Goal: Transaction & Acquisition: Register for event/course

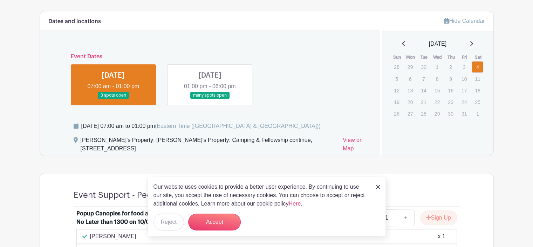
scroll to position [390, 0]
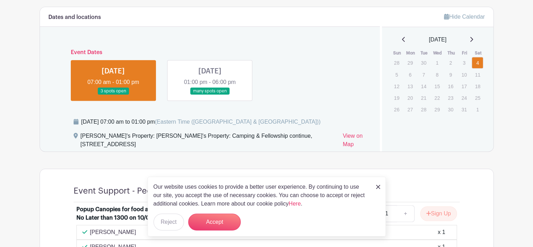
click at [210, 95] on link at bounding box center [210, 95] width 0 height 0
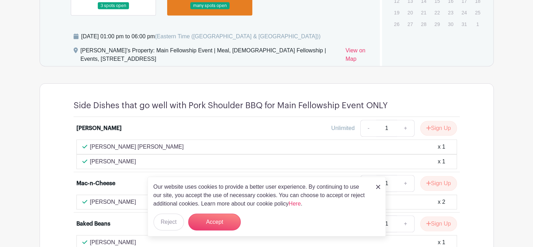
scroll to position [401, 0]
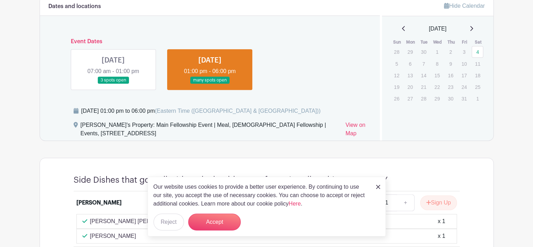
click at [113, 84] on link at bounding box center [113, 84] width 0 height 0
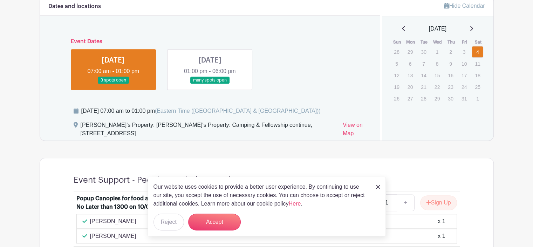
click at [113, 84] on link at bounding box center [113, 84] width 0 height 0
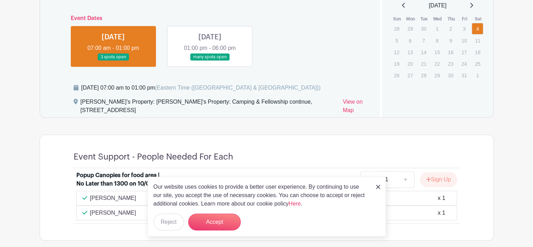
scroll to position [390, 0]
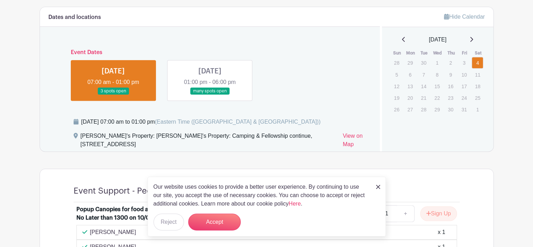
click at [210, 95] on link at bounding box center [210, 95] width 0 height 0
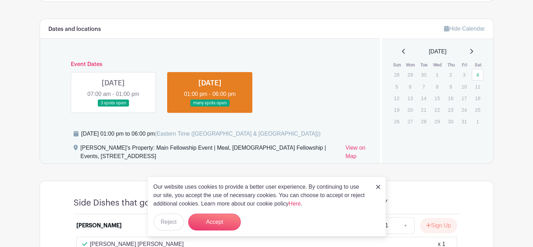
scroll to position [460, 0]
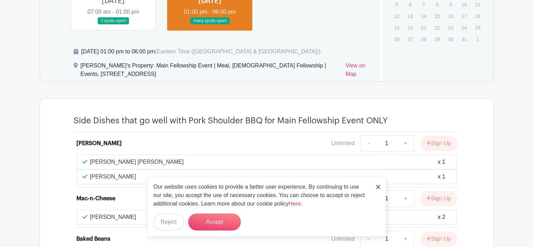
click at [377, 185] on img at bounding box center [378, 186] width 4 height 4
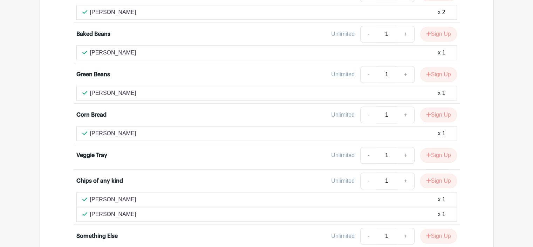
scroll to position [671, 0]
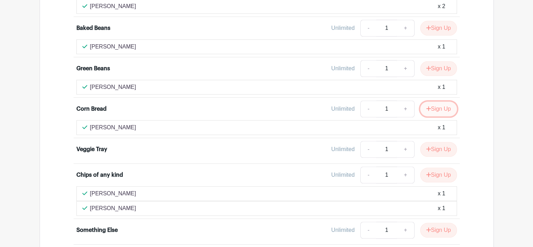
click at [439, 105] on button "Sign Up" at bounding box center [439, 108] width 37 height 15
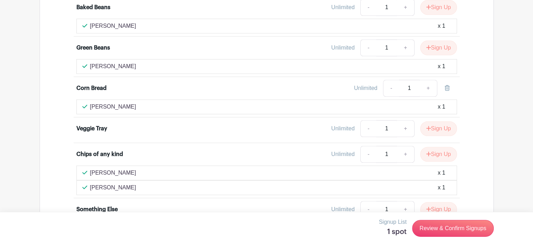
scroll to position [681, 0]
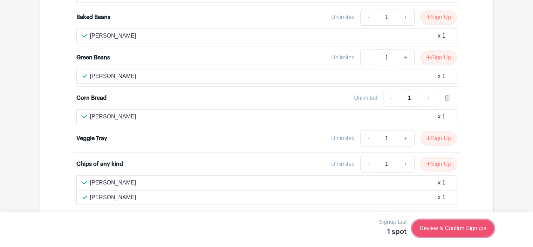
click at [430, 229] on link "Review & Confirm Signups" at bounding box center [452, 228] width 81 height 17
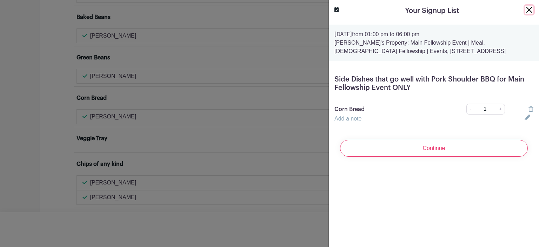
drag, startPoint x: 521, startPoint y: 12, endPoint x: 495, endPoint y: 26, distance: 29.5
click at [525, 12] on button "Close" at bounding box center [529, 10] width 8 height 8
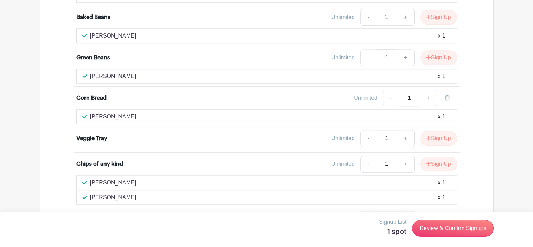
scroll to position [787, 0]
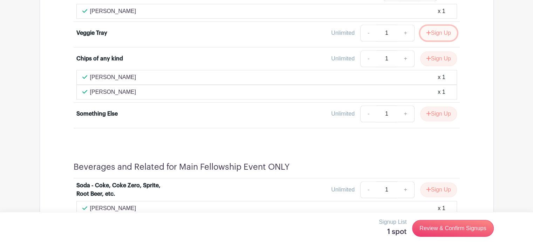
click at [441, 28] on button "Sign Up" at bounding box center [439, 33] width 37 height 15
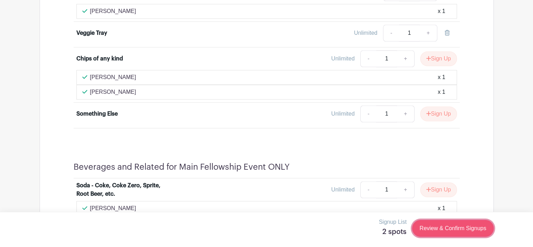
click at [446, 227] on link "Review & Confirm Signups" at bounding box center [452, 228] width 81 height 17
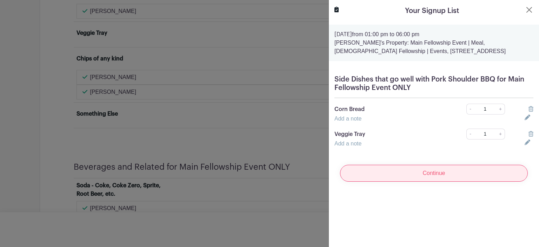
click at [388, 181] on input "Continue" at bounding box center [434, 172] width 188 height 17
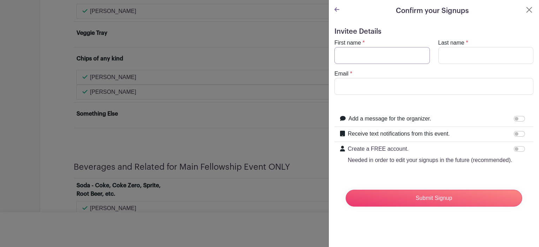
click at [379, 58] on input "First name" at bounding box center [381, 55] width 95 height 17
type input "[PERSON_NAME]"
type input "Potter"
click at [355, 89] on input "Email" at bounding box center [433, 86] width 199 height 17
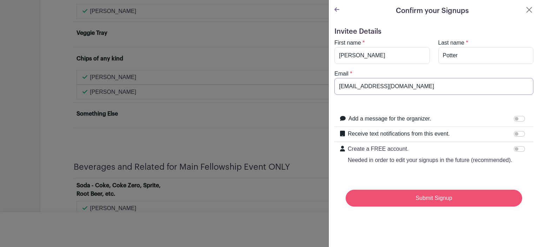
type input "[EMAIL_ADDRESS][DOMAIN_NAME]"
click at [438, 206] on input "Submit Signup" at bounding box center [433, 197] width 176 height 17
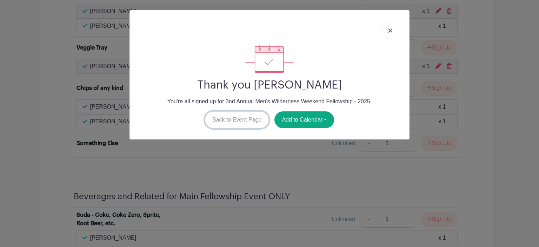
click at [239, 121] on link "Back to Event Page" at bounding box center [237, 119] width 64 height 17
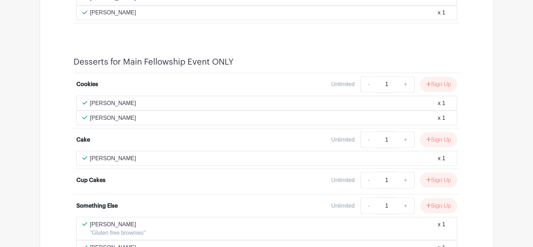
scroll to position [1278, 0]
